Goal: Transaction & Acquisition: Subscribe to service/newsletter

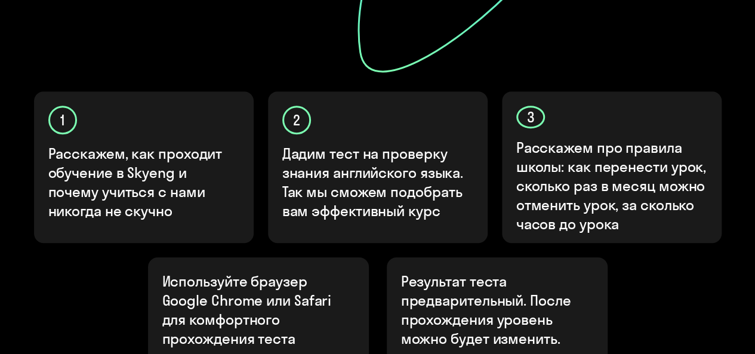
scroll to position [507, 0]
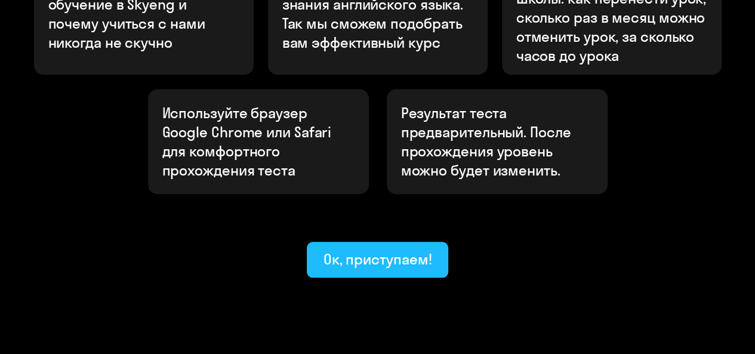
click at [351, 249] on div "Ок, приступаем!" at bounding box center [377, 258] width 109 height 19
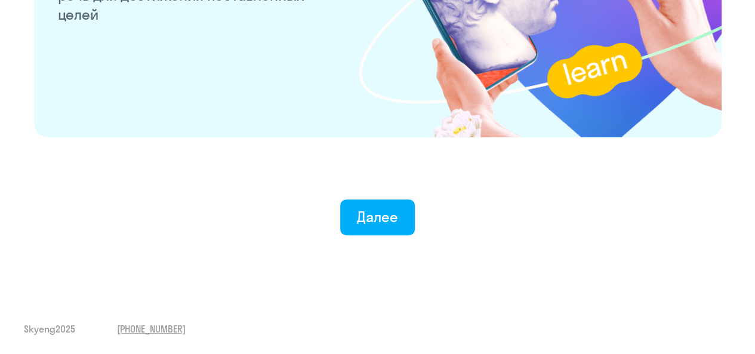
scroll to position [2411, 0]
click at [365, 215] on div "Далее" at bounding box center [377, 216] width 41 height 19
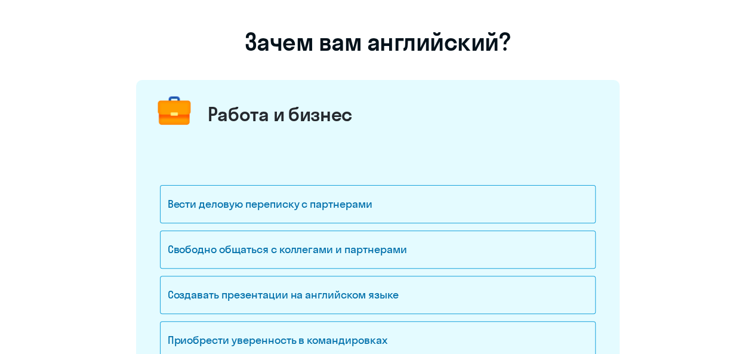
scroll to position [94, 0]
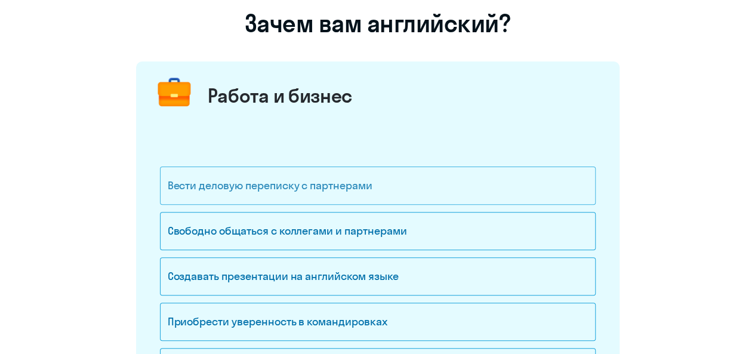
click at [356, 184] on div "Вести деловую переписку с партнерами" at bounding box center [377, 185] width 435 height 38
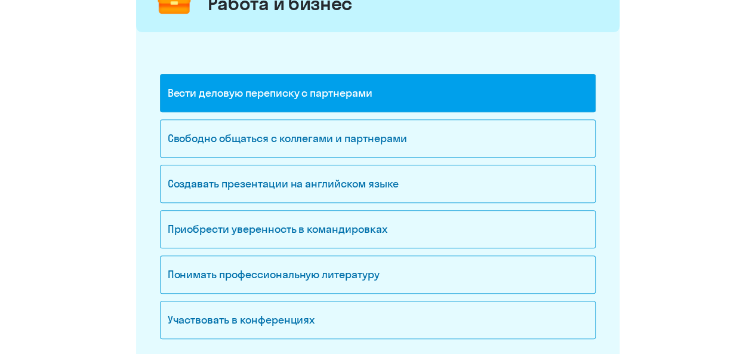
scroll to position [189, 0]
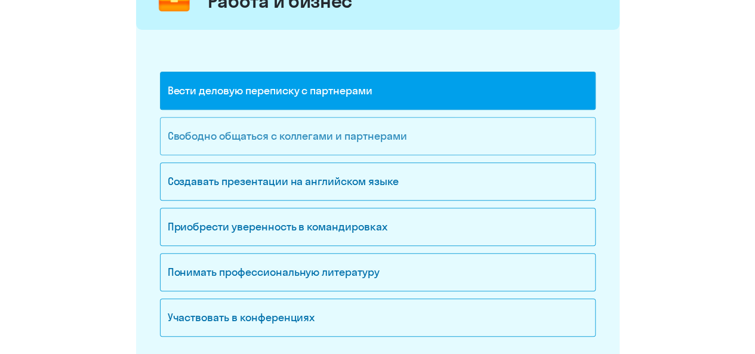
click at [353, 139] on div "Свободно общаться с коллегами и партнерами" at bounding box center [377, 136] width 435 height 38
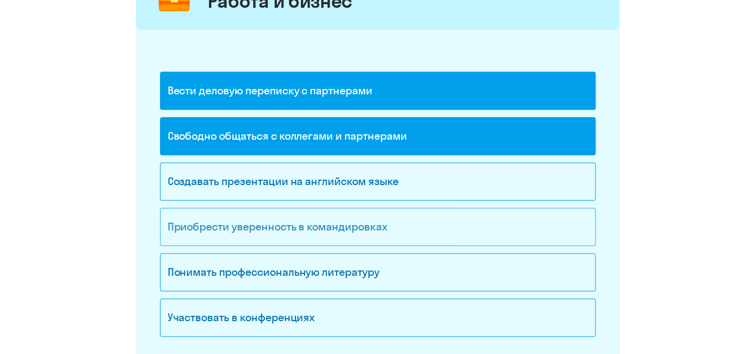
click at [359, 225] on div "Приобрести уверенность в командировках" at bounding box center [377, 227] width 435 height 38
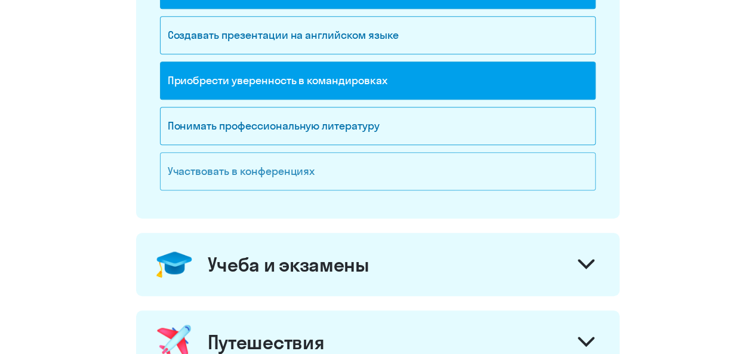
scroll to position [341, 0]
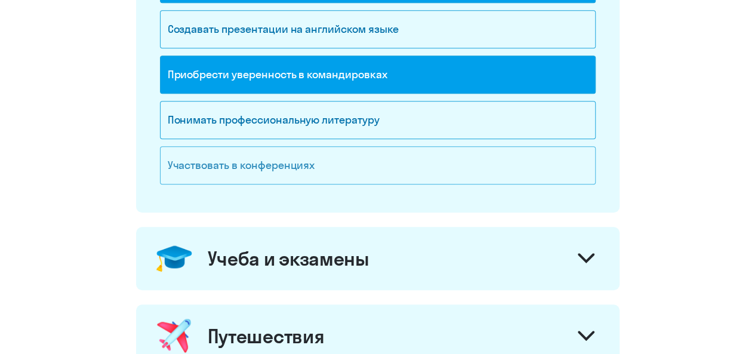
click at [347, 159] on div "Участвовать в конференциях" at bounding box center [377, 165] width 435 height 38
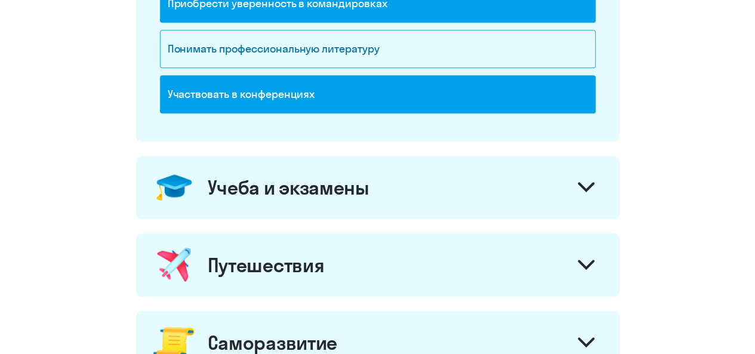
scroll to position [412, 0]
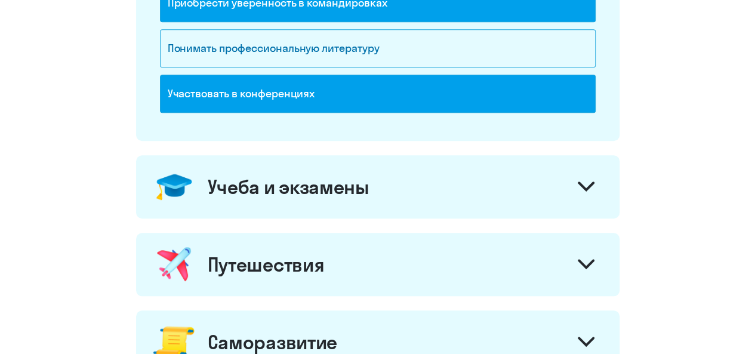
click at [347, 195] on div "Учеба и экзамены" at bounding box center [289, 187] width 162 height 24
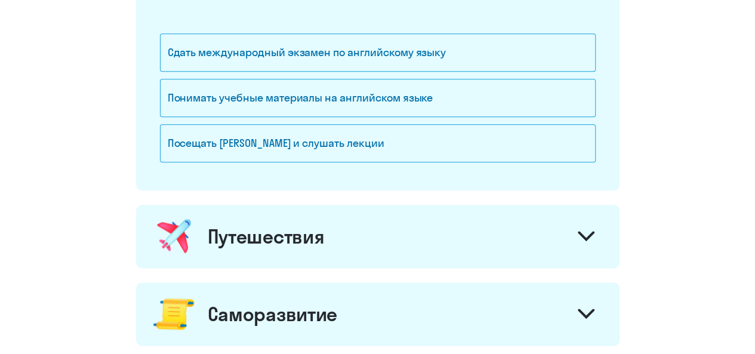
scroll to position [640, 0]
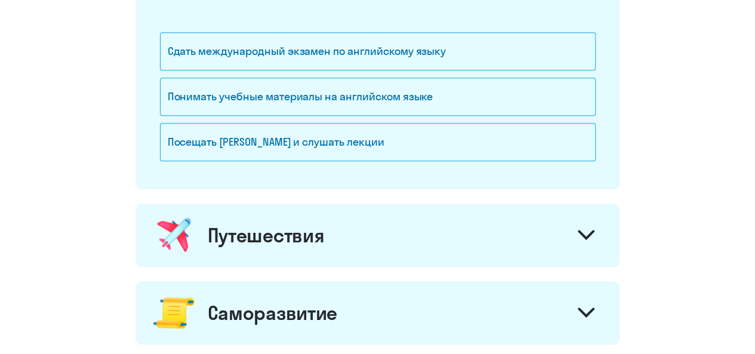
click at [347, 251] on div "Путешествия" at bounding box center [377, 234] width 483 height 63
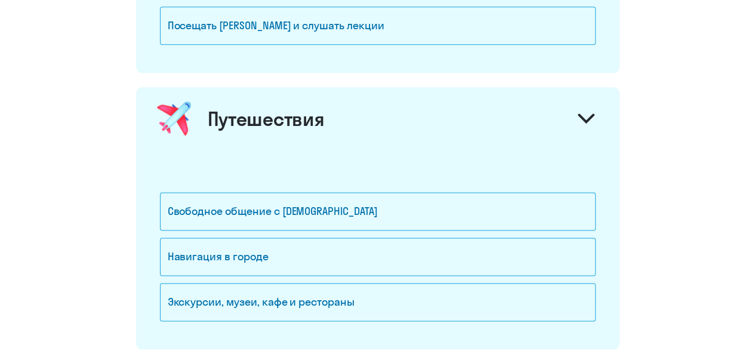
scroll to position [773, 0]
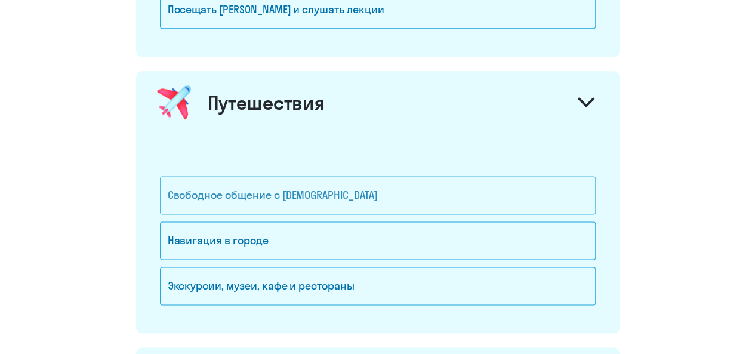
click at [336, 199] on div "Свободное общение с [DEMOGRAPHIC_DATA]" at bounding box center [377, 195] width 435 height 38
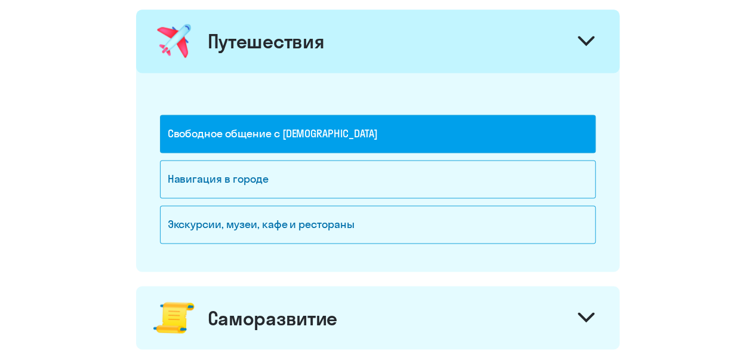
scroll to position [848, 0]
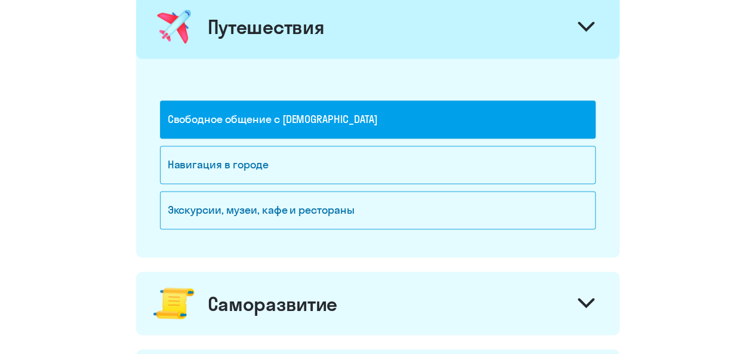
click at [336, 199] on div "Экскурсии, музеи, кафе и рестораны" at bounding box center [377, 210] width 435 height 38
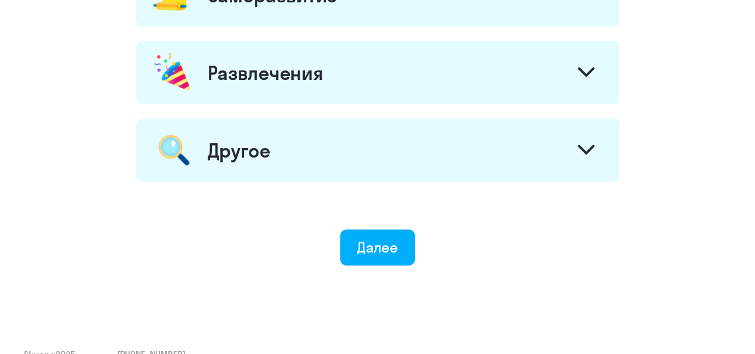
scroll to position [1161, 0]
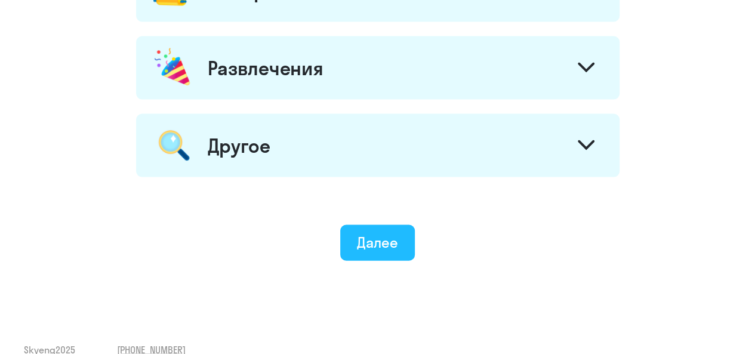
click at [370, 239] on div "Далее" at bounding box center [377, 242] width 41 height 19
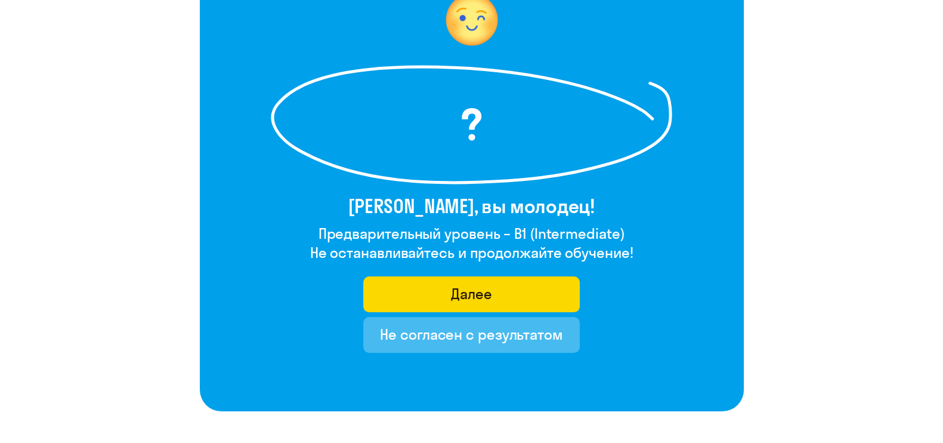
scroll to position [128, 0]
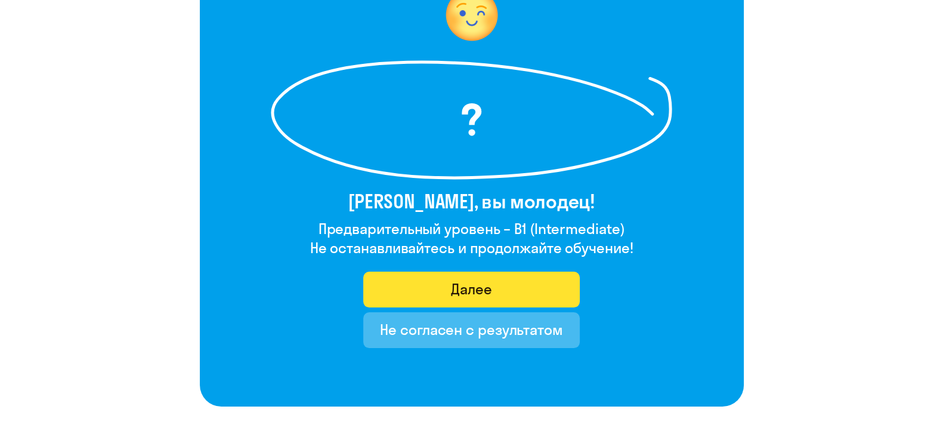
click at [388, 287] on button "Далее" at bounding box center [471, 289] width 217 height 36
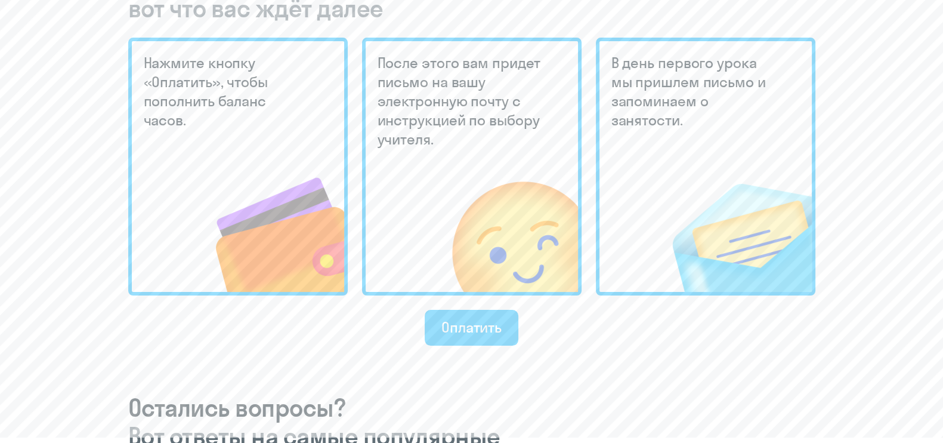
scroll to position [338, 0]
click at [455, 323] on font "Оплатить" at bounding box center [471, 326] width 60 height 18
